Goal: Task Accomplishment & Management: Use online tool/utility

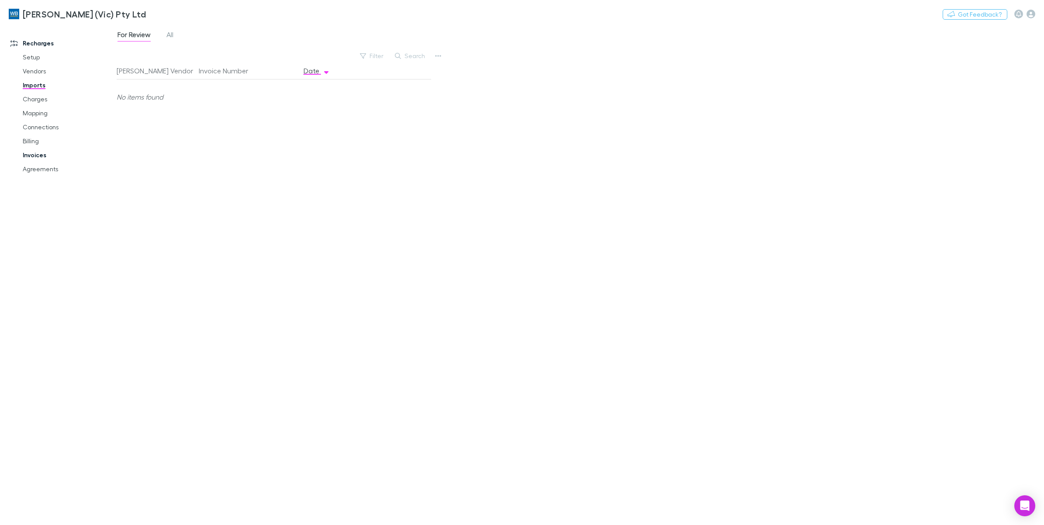
click at [36, 156] on link "Invoices" at bounding box center [68, 155] width 109 height 14
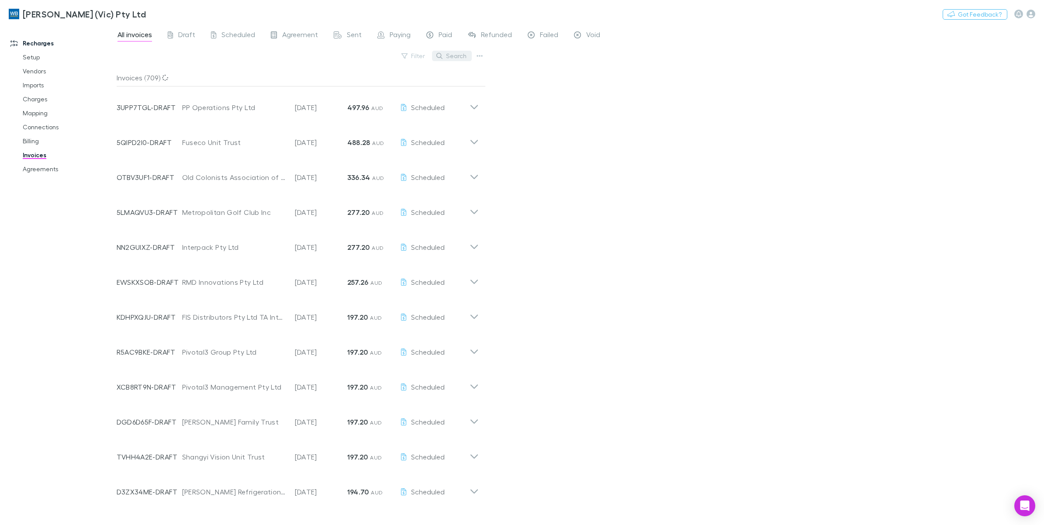
click at [455, 59] on button "Search" at bounding box center [452, 56] width 40 height 10
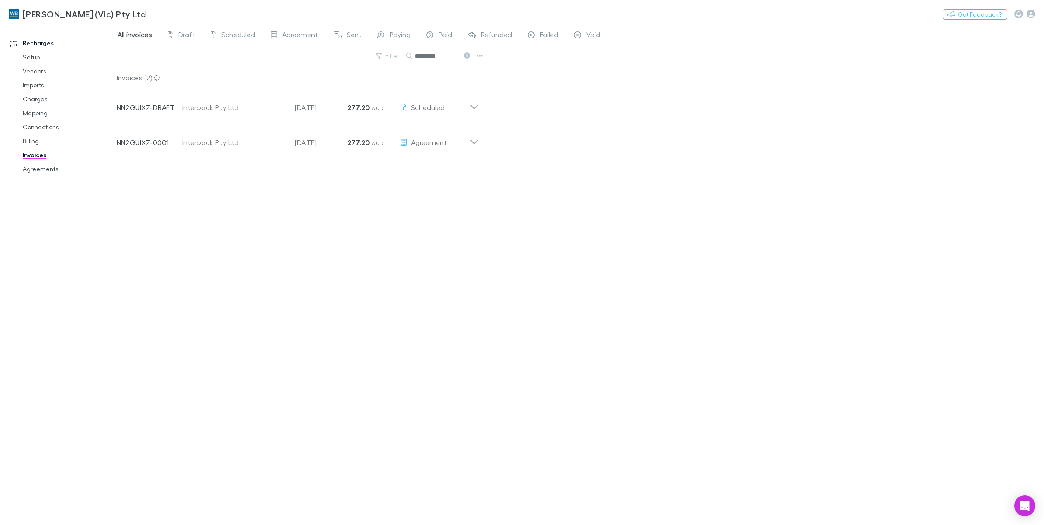
type input "*********"
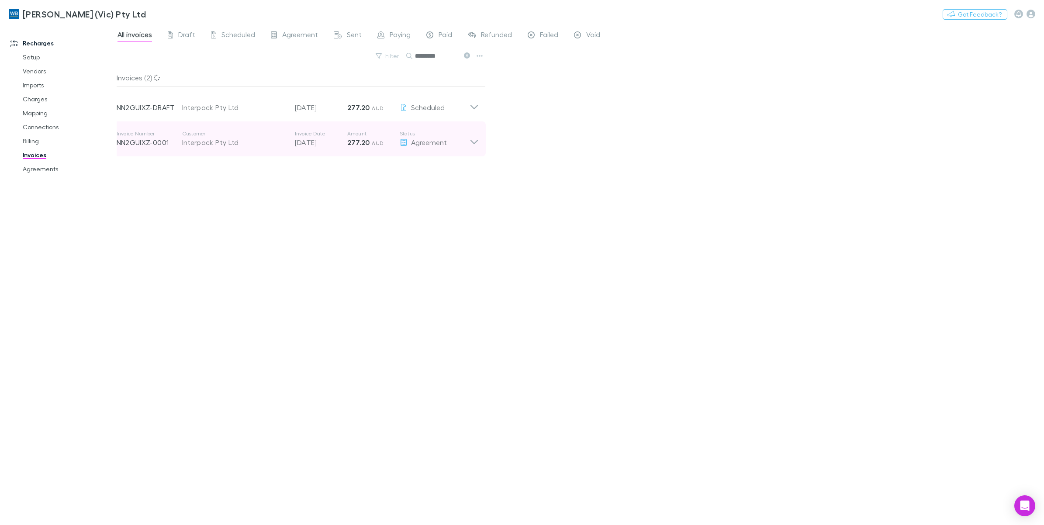
click at [470, 140] on icon at bounding box center [474, 138] width 9 height 17
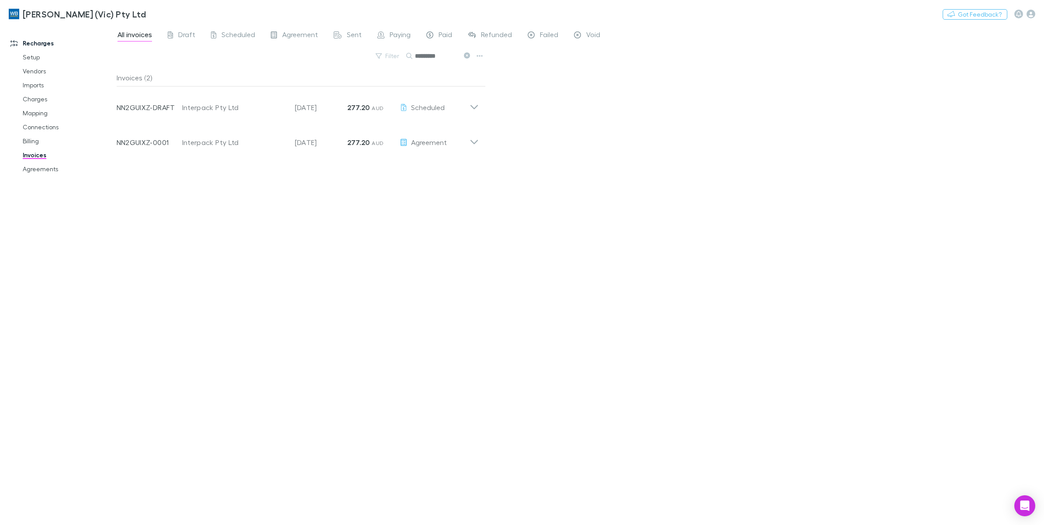
click at [781, 158] on div "All invoices Draft Scheduled Agreement Sent Paying Paid Refunded Failed Void Fi…" at bounding box center [581, 274] width 928 height 501
click at [190, 35] on span "Draft" at bounding box center [186, 35] width 17 height 11
click at [136, 35] on span "All invoices" at bounding box center [135, 35] width 35 height 11
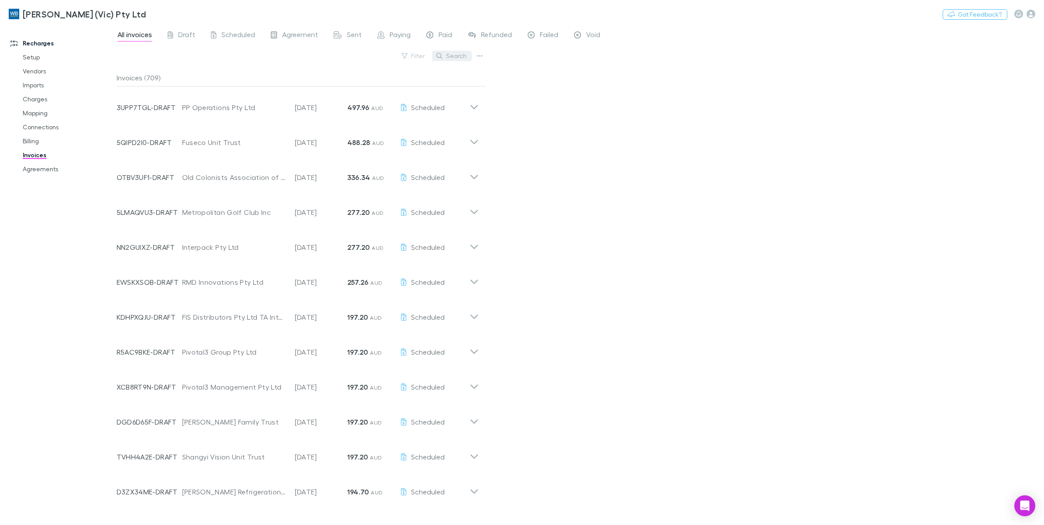
click at [455, 59] on button "Search" at bounding box center [452, 56] width 40 height 10
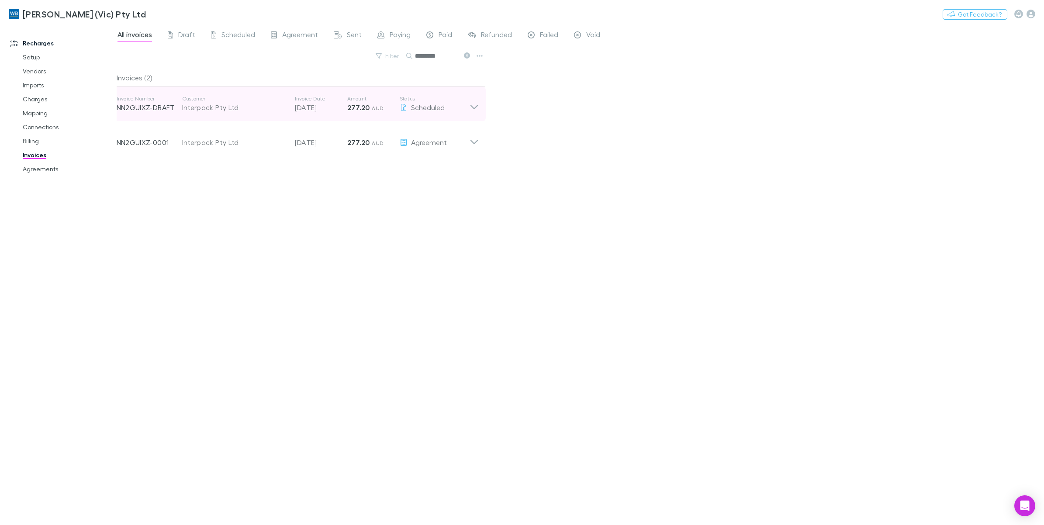
type input "*********"
click at [479, 104] on div "Invoice Number NN2GUIXZ-DRAFT Customer Interpack Pty Ltd Invoice Date [DATE] Am…" at bounding box center [298, 104] width 376 height 35
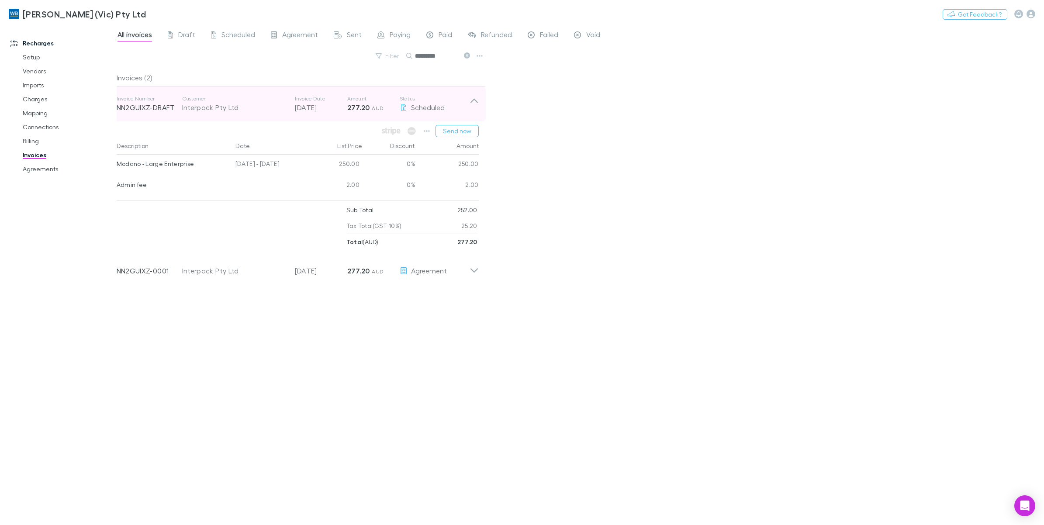
click at [479, 104] on div "Invoice Number NN2GUIXZ-DRAFT Customer Interpack Pty Ltd Invoice Date [DATE] Am…" at bounding box center [298, 104] width 376 height 35
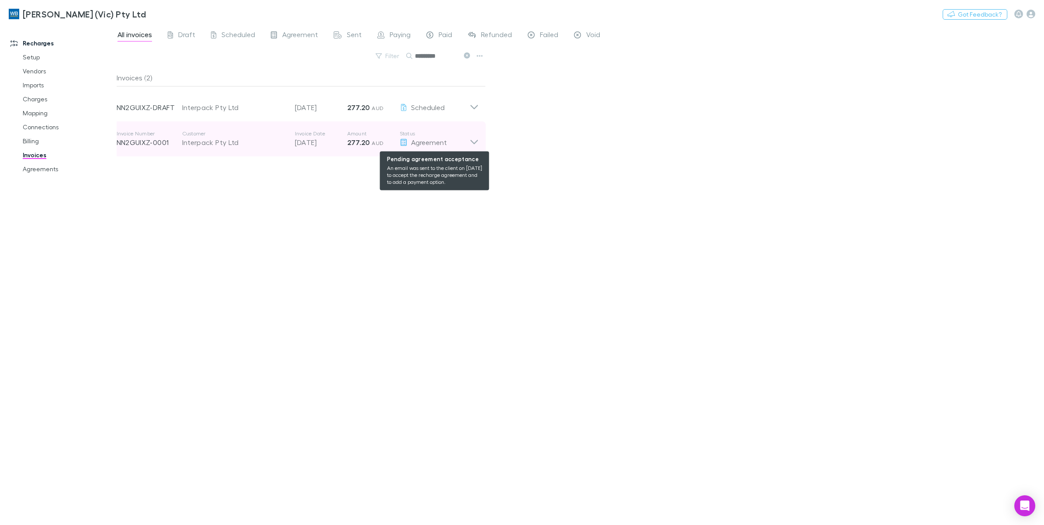
click at [466, 145] on div "Agreement" at bounding box center [435, 142] width 70 height 10
